Goal: Book appointment/travel/reservation

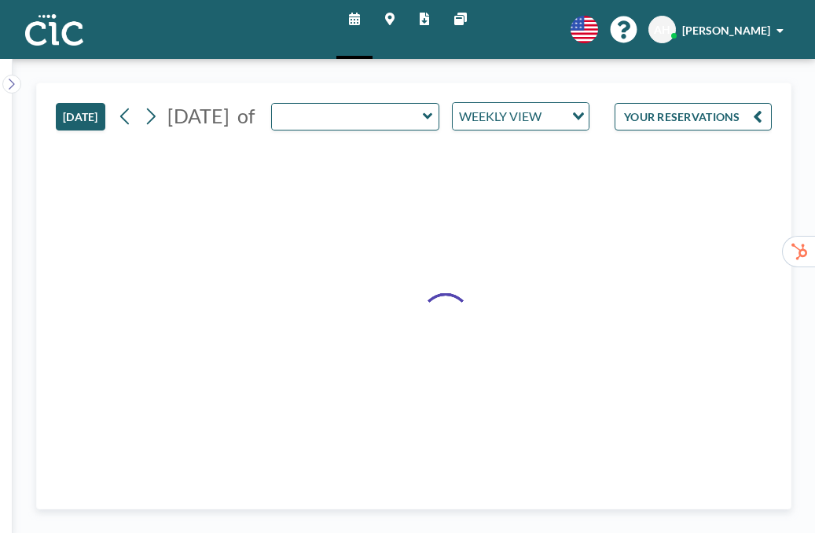
type input "[PERSON_NAME]"
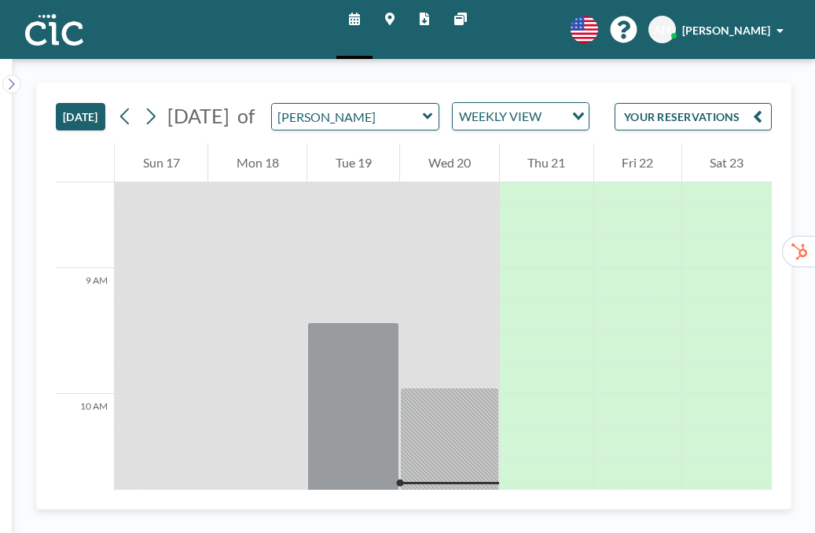
scroll to position [1047, 0]
click at [423, 109] on icon at bounding box center [428, 117] width 10 height 16
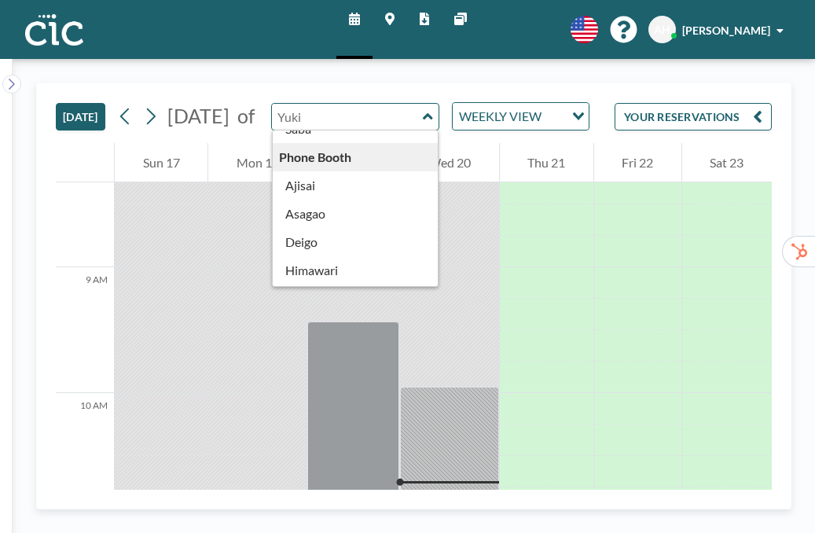
scroll to position [373, 0]
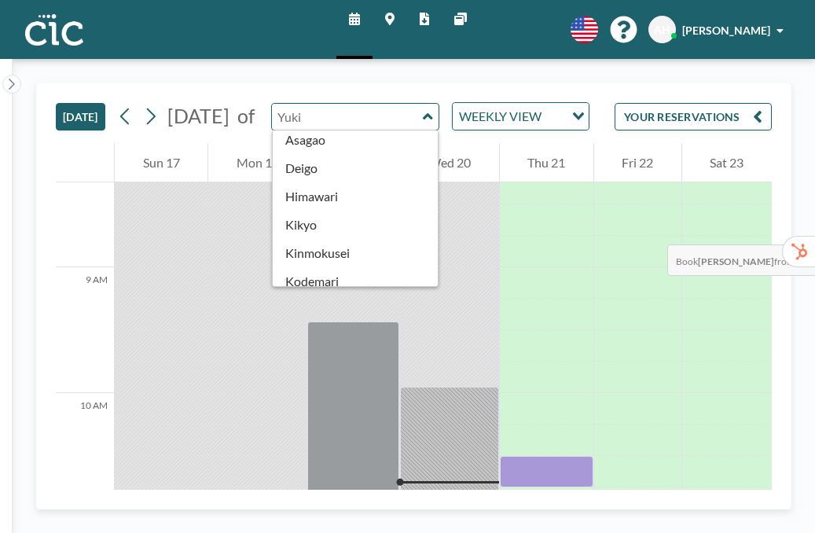
click at [527, 456] on div at bounding box center [547, 471] width 94 height 31
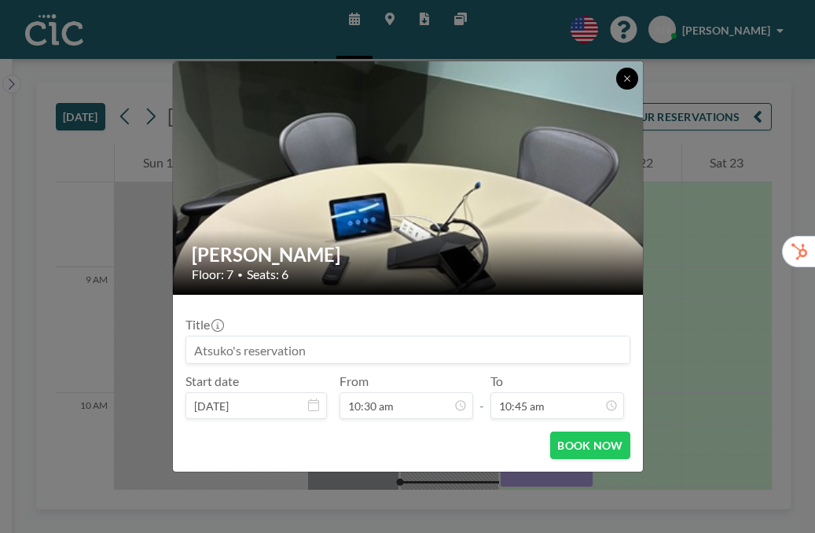
click at [623, 83] on icon at bounding box center [627, 78] width 9 height 9
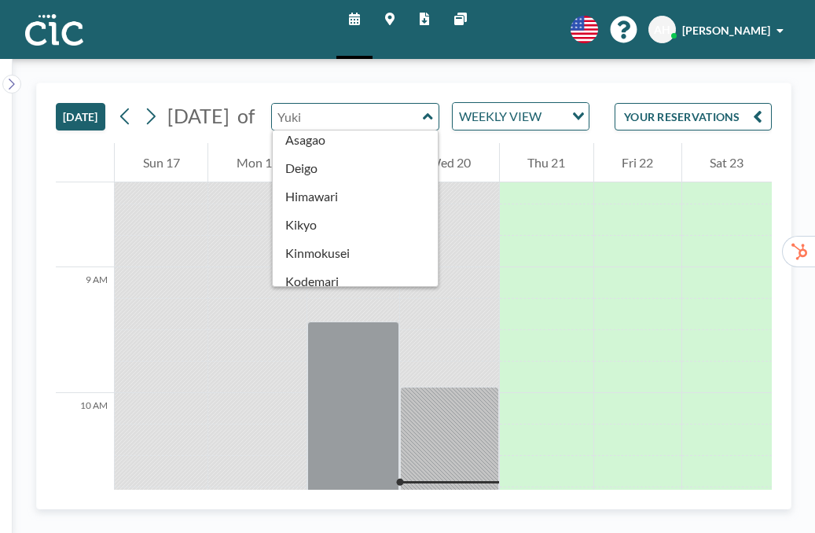
click at [564, 114] on div "[DATE] [DATE] of Conference Room [PERSON_NAME] Kaminari [PERSON_NAME] [PERSON_N…" at bounding box center [414, 113] width 716 height 60
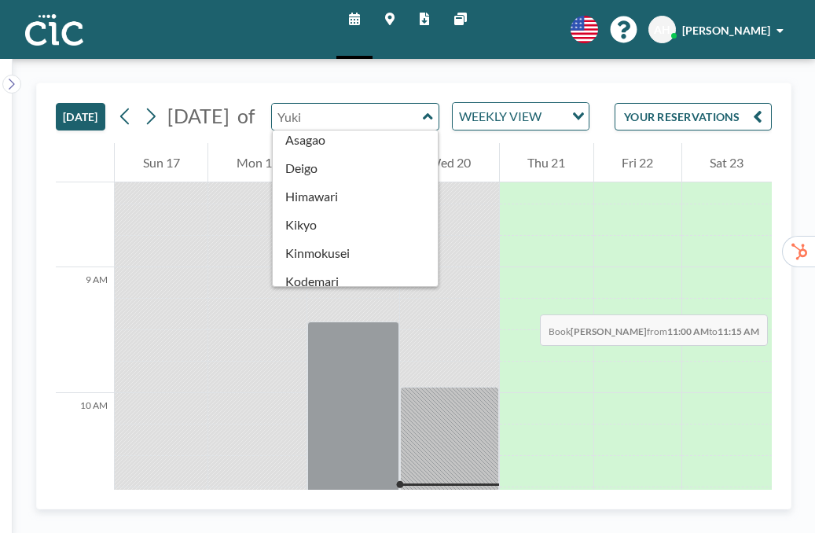
click at [423, 519] on div at bounding box center [449, 534] width 98 height 31
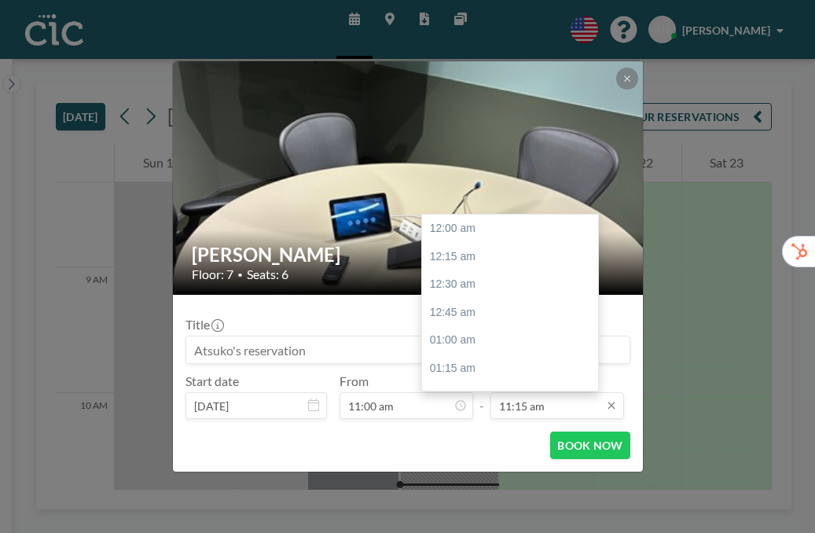
scroll to position [1129, 0]
click at [450, 429] on div "12:00 pm" at bounding box center [510, 443] width 176 height 28
type input "12:00 pm"
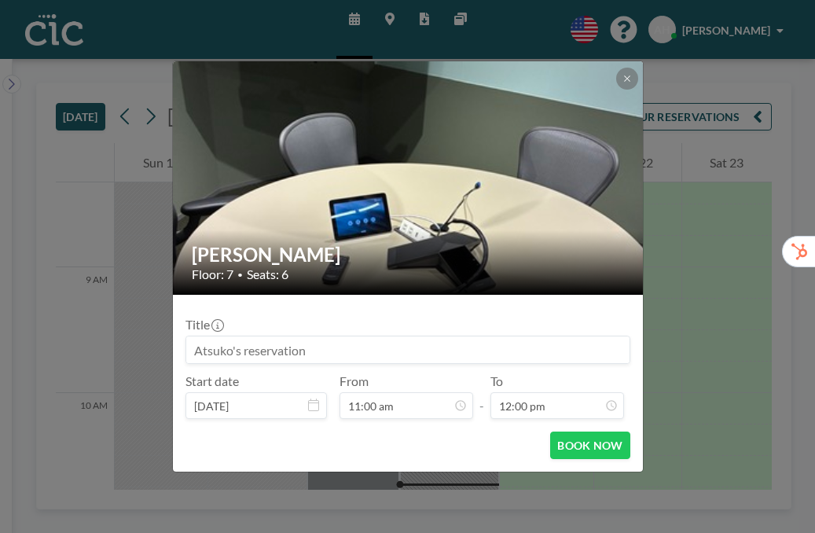
click at [252, 337] on input at bounding box center [407, 350] width 443 height 27
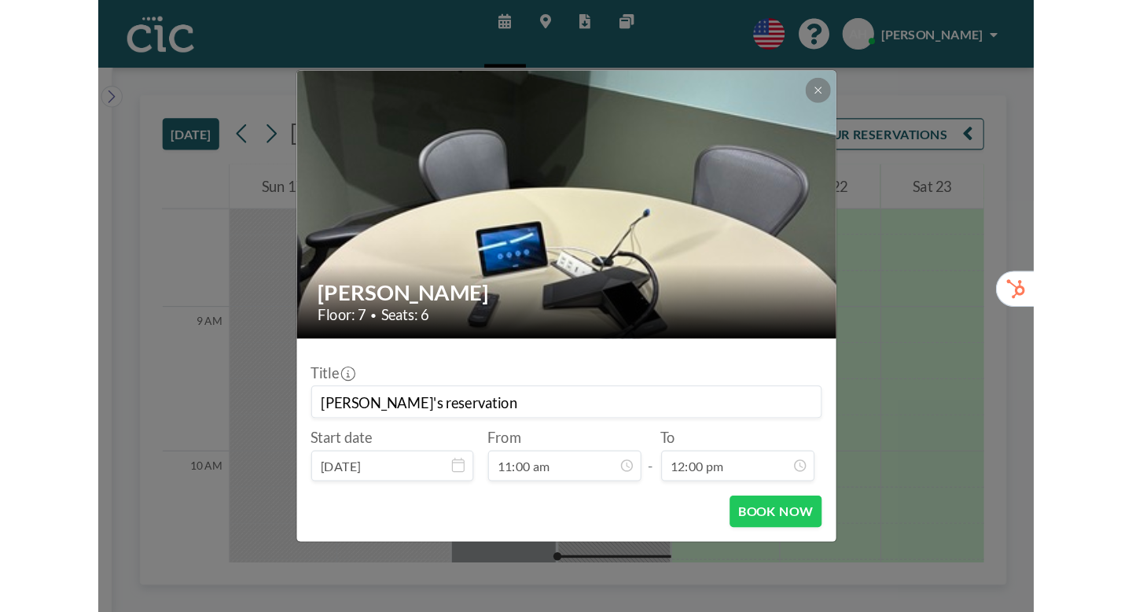
scroll to position [1205, 0]
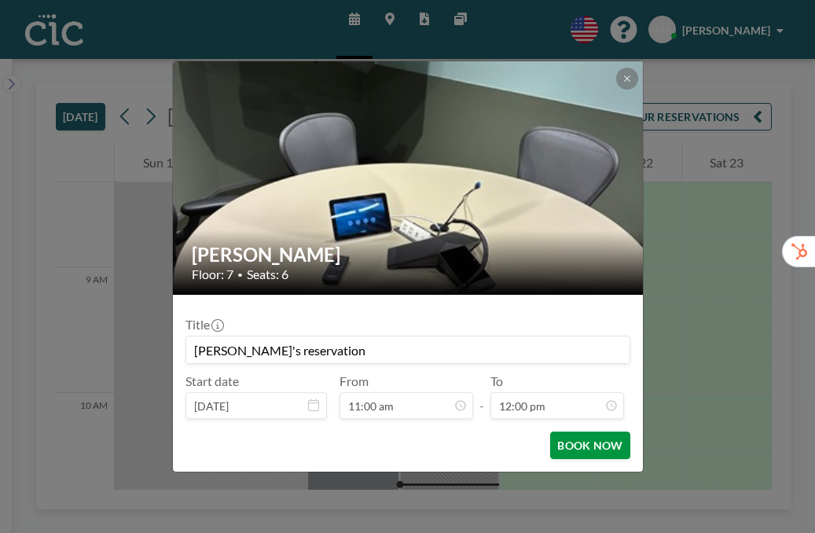
type input "[PERSON_NAME]'s reservation"
click at [562, 432] on button "BOOK NOW" at bounding box center [589, 446] width 79 height 28
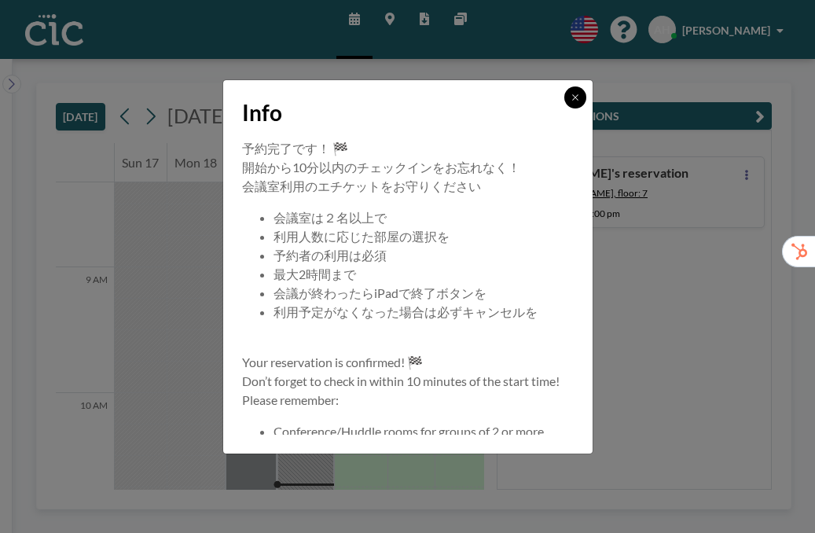
click at [571, 102] on icon at bounding box center [575, 97] width 9 height 9
